Goal: Find specific page/section: Find specific page/section

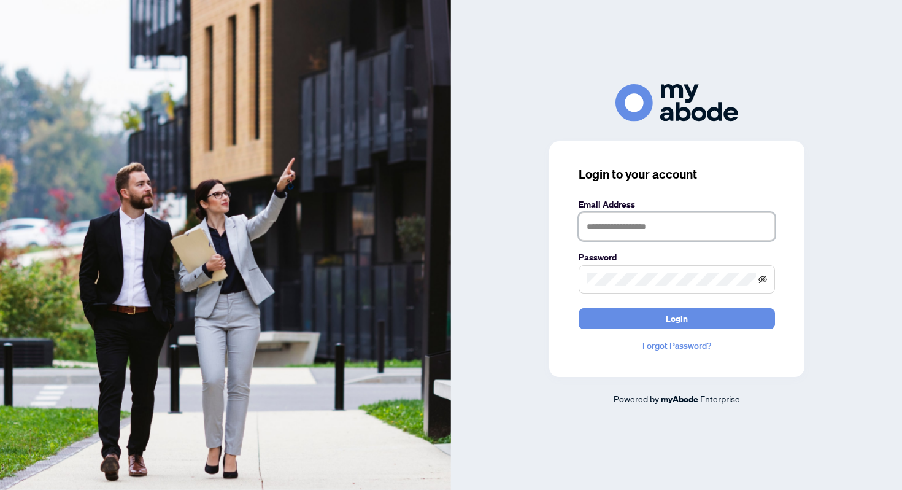
type input "**********"
click at [762, 281] on icon "eye-invisible" at bounding box center [763, 280] width 2 height 2
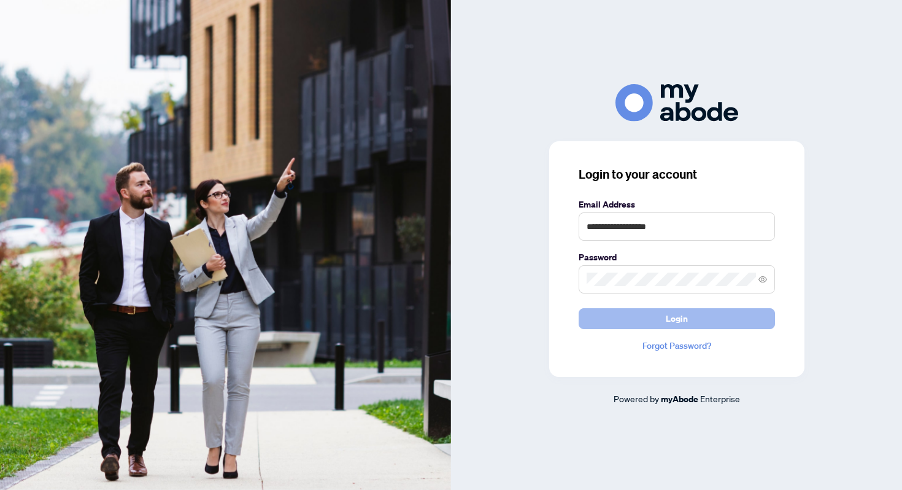
click at [700, 317] on button "Login" at bounding box center [677, 318] width 196 height 21
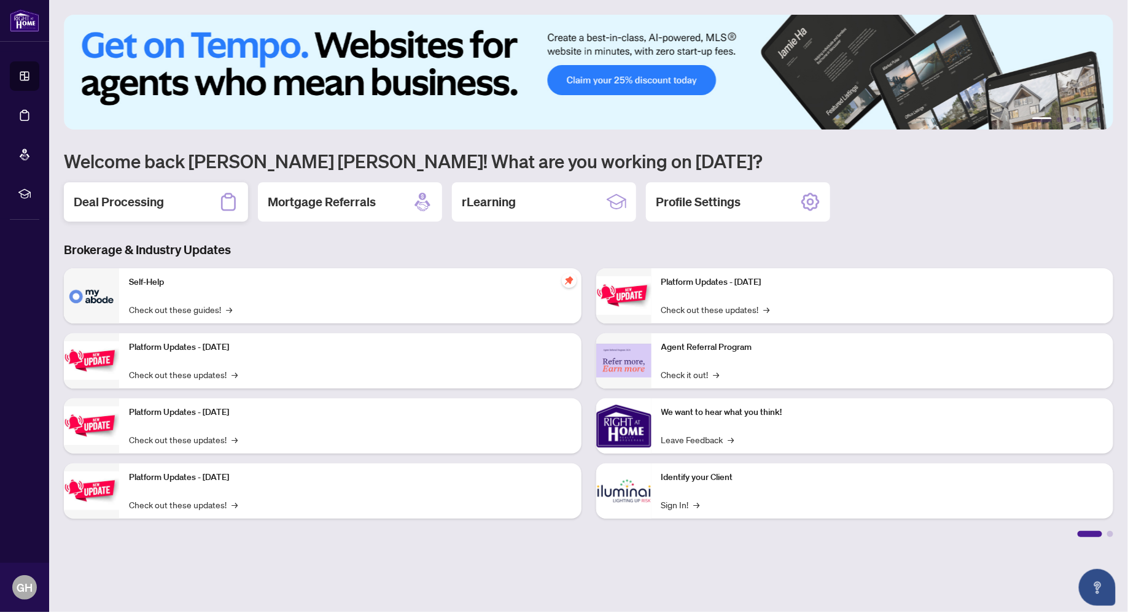
click at [230, 197] on icon at bounding box center [228, 202] width 15 height 18
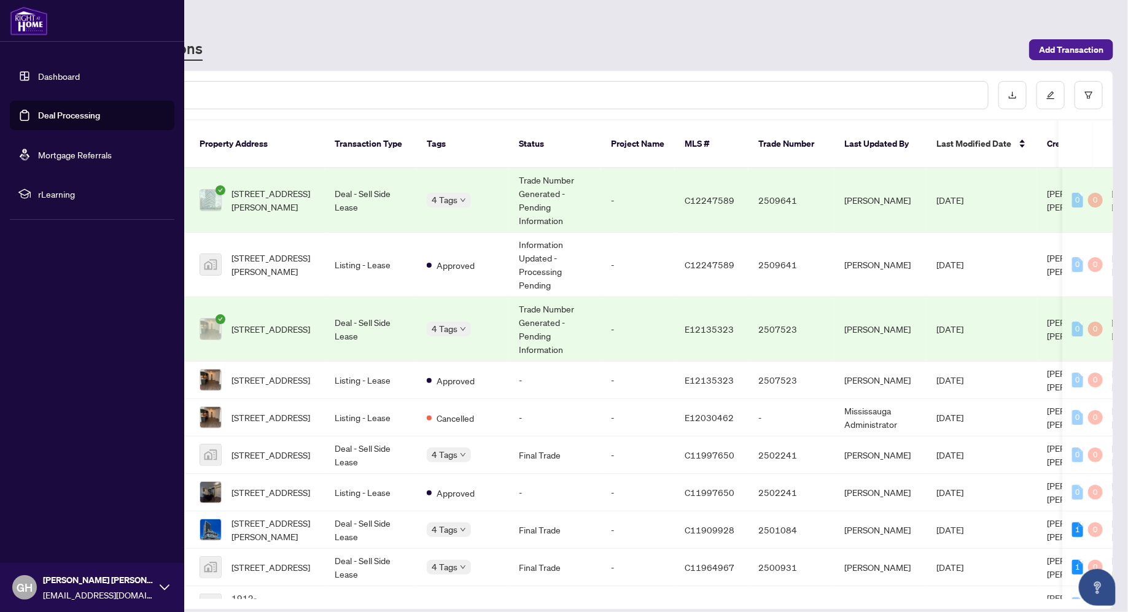
click at [57, 76] on link "Dashboard" at bounding box center [59, 76] width 42 height 11
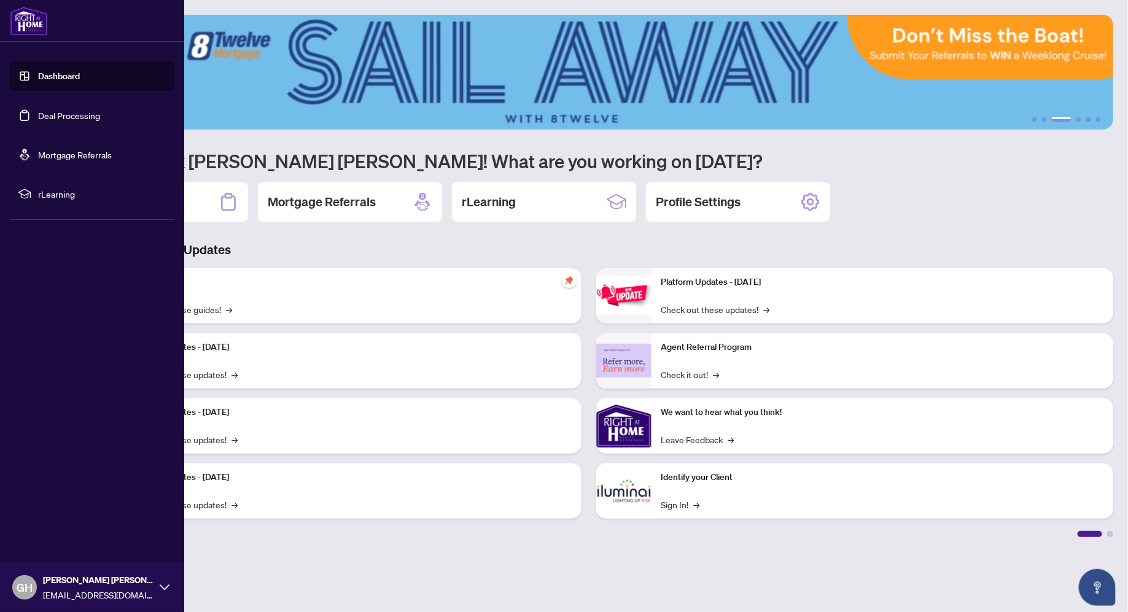
click at [38, 71] on link "Dashboard" at bounding box center [59, 76] width 42 height 11
click at [56, 79] on link "Dashboard" at bounding box center [59, 76] width 42 height 11
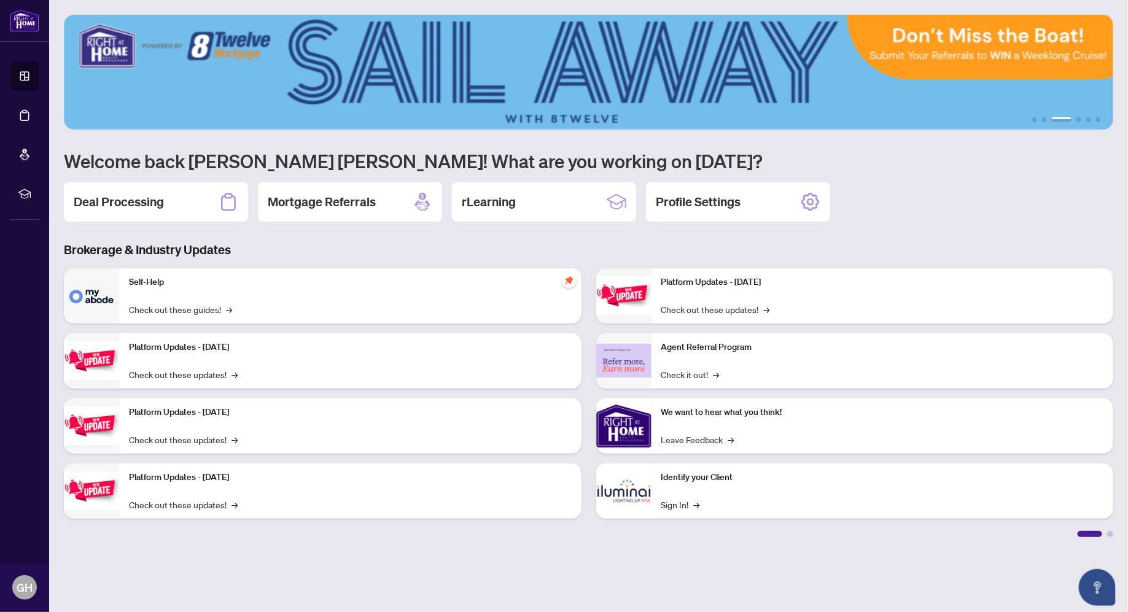
click at [901, 233] on div "1 2 3 4 5 6 Welcome back [PERSON_NAME] [PERSON_NAME]! What are you working on […" at bounding box center [588, 276] width 1049 height 522
click at [144, 200] on h2 "Deal Processing" at bounding box center [119, 201] width 90 height 17
